Goal: Information Seeking & Learning: Learn about a topic

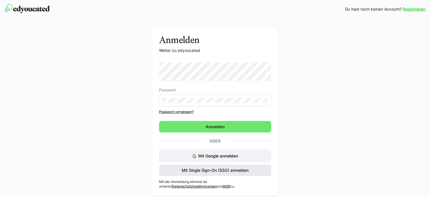
click at [221, 167] on span "Mit Single Sign-On (SSO) anmelden" at bounding box center [215, 170] width 69 height 6
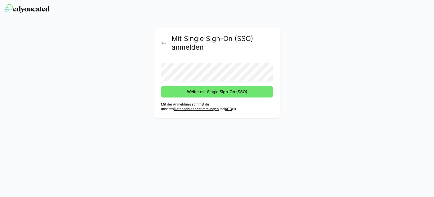
click at [161, 86] on button "Weiter mit Single Sign-On (SSO)" at bounding box center [217, 91] width 112 height 11
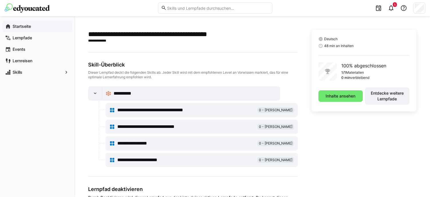
click at [0, 0] on app-navigation-label "Startseite" at bounding box center [0, 0] width 0 height 0
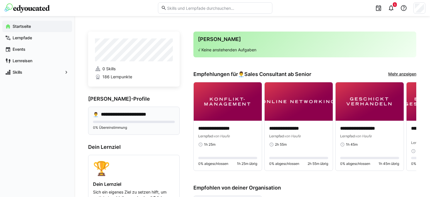
click at [129, 114] on h4 "**********" at bounding box center [131, 114] width 60 height 6
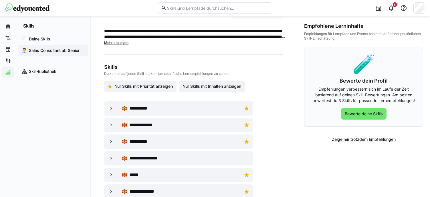
scroll to position [76, 0]
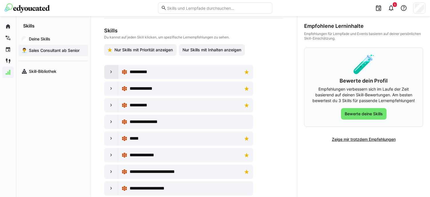
click at [109, 73] on eds-icon at bounding box center [111, 72] width 6 height 6
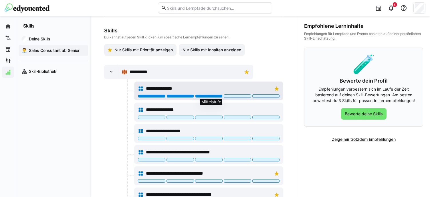
click at [210, 95] on div at bounding box center [208, 95] width 27 height 3
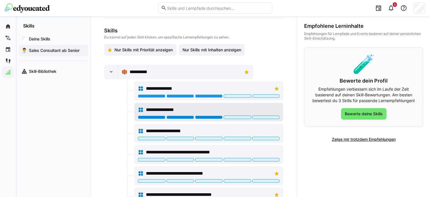
click at [208, 116] on div at bounding box center [208, 116] width 27 height 3
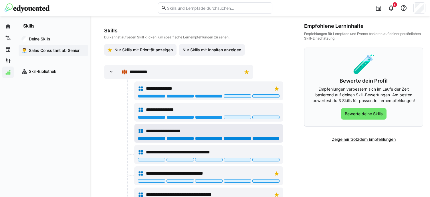
click at [268, 137] on div at bounding box center [265, 138] width 27 height 3
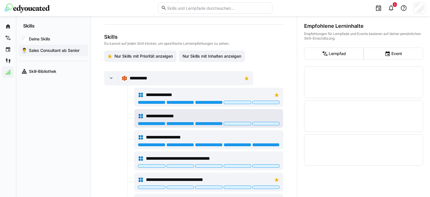
scroll to position [114, 0]
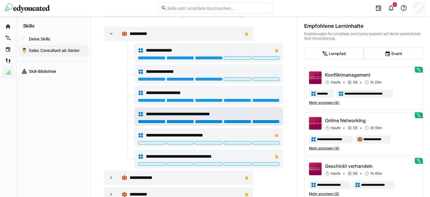
click at [264, 120] on div at bounding box center [265, 121] width 27 height 3
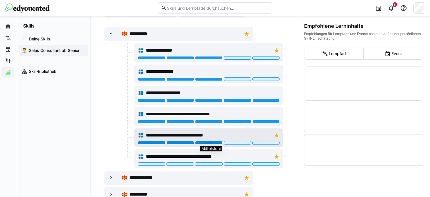
click at [204, 142] on div at bounding box center [208, 142] width 27 height 3
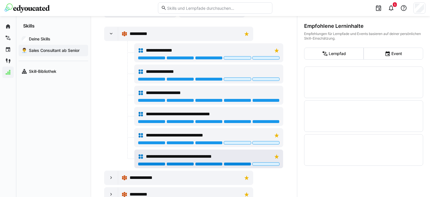
click at [240, 163] on div at bounding box center [237, 163] width 27 height 3
click at [268, 163] on div at bounding box center [265, 163] width 27 height 3
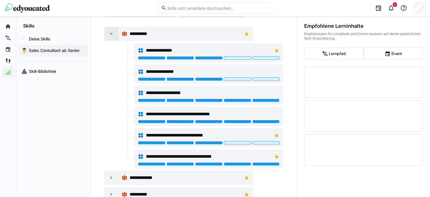
click at [109, 32] on eds-icon at bounding box center [111, 34] width 6 height 6
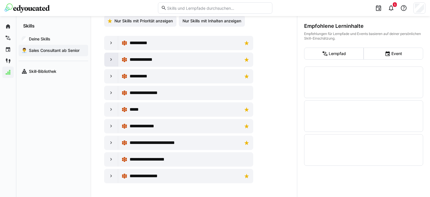
click at [109, 57] on eds-icon at bounding box center [111, 60] width 6 height 6
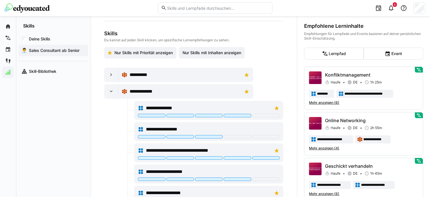
scroll to position [38, 0]
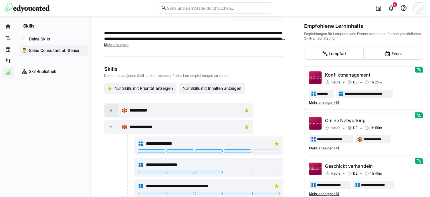
click at [109, 108] on eds-icon at bounding box center [111, 110] width 6 height 6
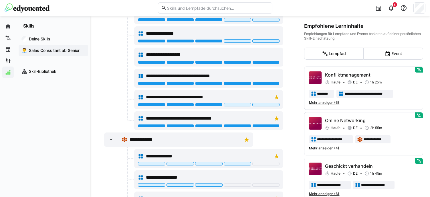
scroll to position [76, 0]
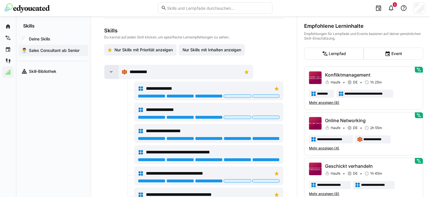
click at [111, 71] on eds-icon at bounding box center [111, 72] width 6 height 6
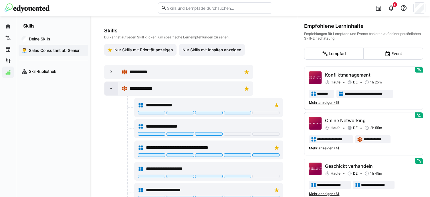
click at [112, 88] on eds-icon at bounding box center [111, 89] width 6 height 6
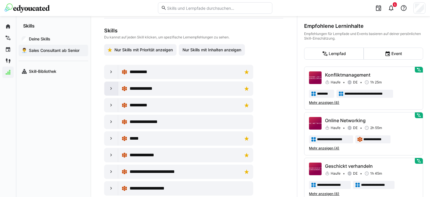
click at [112, 88] on eds-icon at bounding box center [111, 89] width 6 height 6
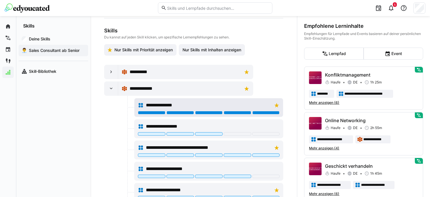
click at [265, 112] on div at bounding box center [265, 112] width 27 height 3
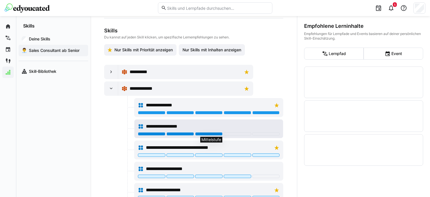
click at [215, 133] on div at bounding box center [208, 133] width 27 height 3
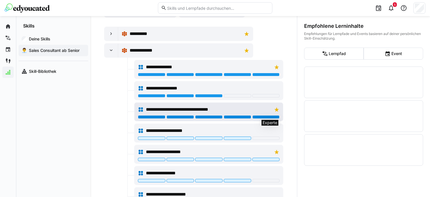
click at [258, 118] on div at bounding box center [265, 116] width 27 height 3
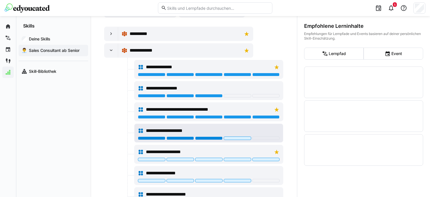
scroll to position [153, 0]
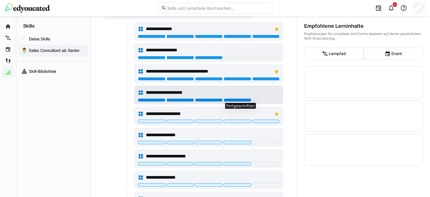
click at [245, 99] on div at bounding box center [237, 99] width 27 height 3
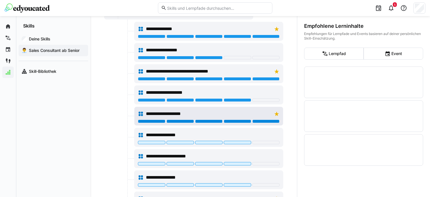
click at [273, 121] on div at bounding box center [265, 120] width 27 height 3
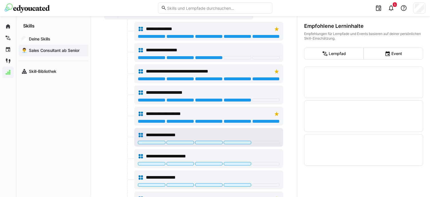
scroll to position [191, 0]
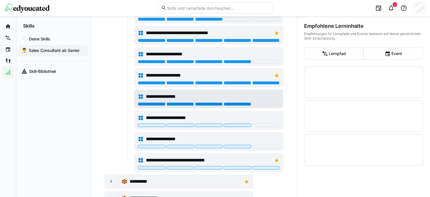
click at [245, 104] on div at bounding box center [237, 103] width 27 height 3
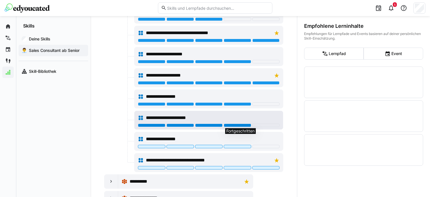
click at [244, 125] on div at bounding box center [237, 124] width 27 height 3
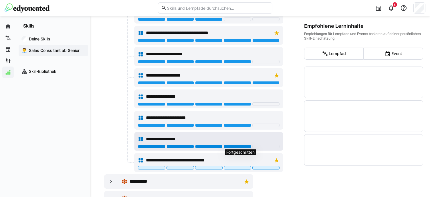
click at [247, 145] on div at bounding box center [237, 146] width 27 height 3
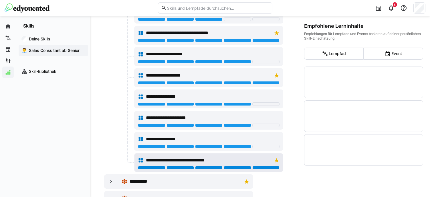
click at [267, 167] on div at bounding box center [265, 167] width 27 height 3
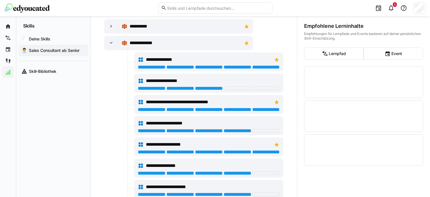
scroll to position [76, 0]
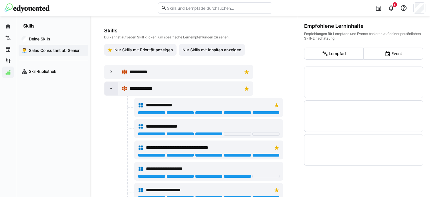
click at [109, 88] on eds-icon at bounding box center [111, 89] width 6 height 6
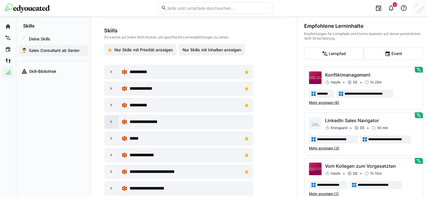
click at [111, 125] on div at bounding box center [111, 122] width 14 height 14
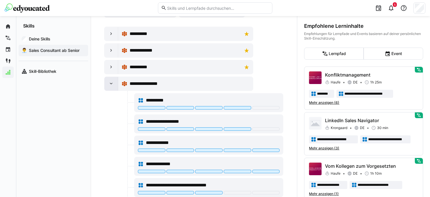
click at [110, 88] on div at bounding box center [111, 84] width 14 height 14
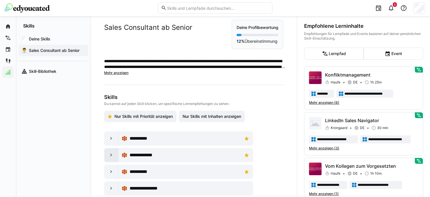
scroll to position [0, 0]
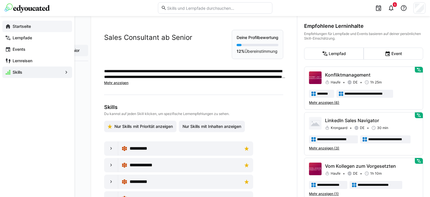
click at [11, 24] on eds-icon at bounding box center [8, 26] width 6 height 6
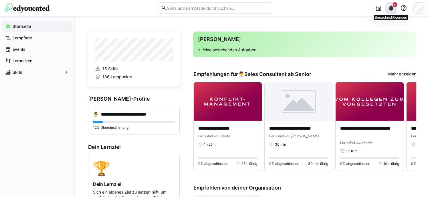
click at [392, 10] on eds-icon at bounding box center [391, 8] width 7 height 7
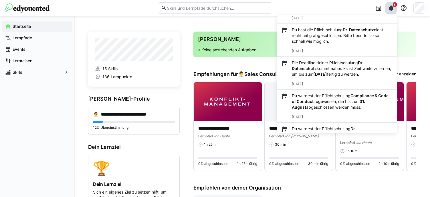
scroll to position [76, 0]
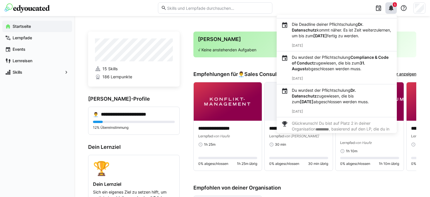
click at [341, 72] on p "Du wurdest der Pflichtschulung Compliance & Code of Conduct zugewiesen, die bis…" at bounding box center [342, 62] width 100 height 17
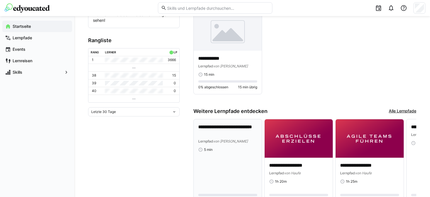
scroll to position [215, 0]
